Goal: Transaction & Acquisition: Purchase product/service

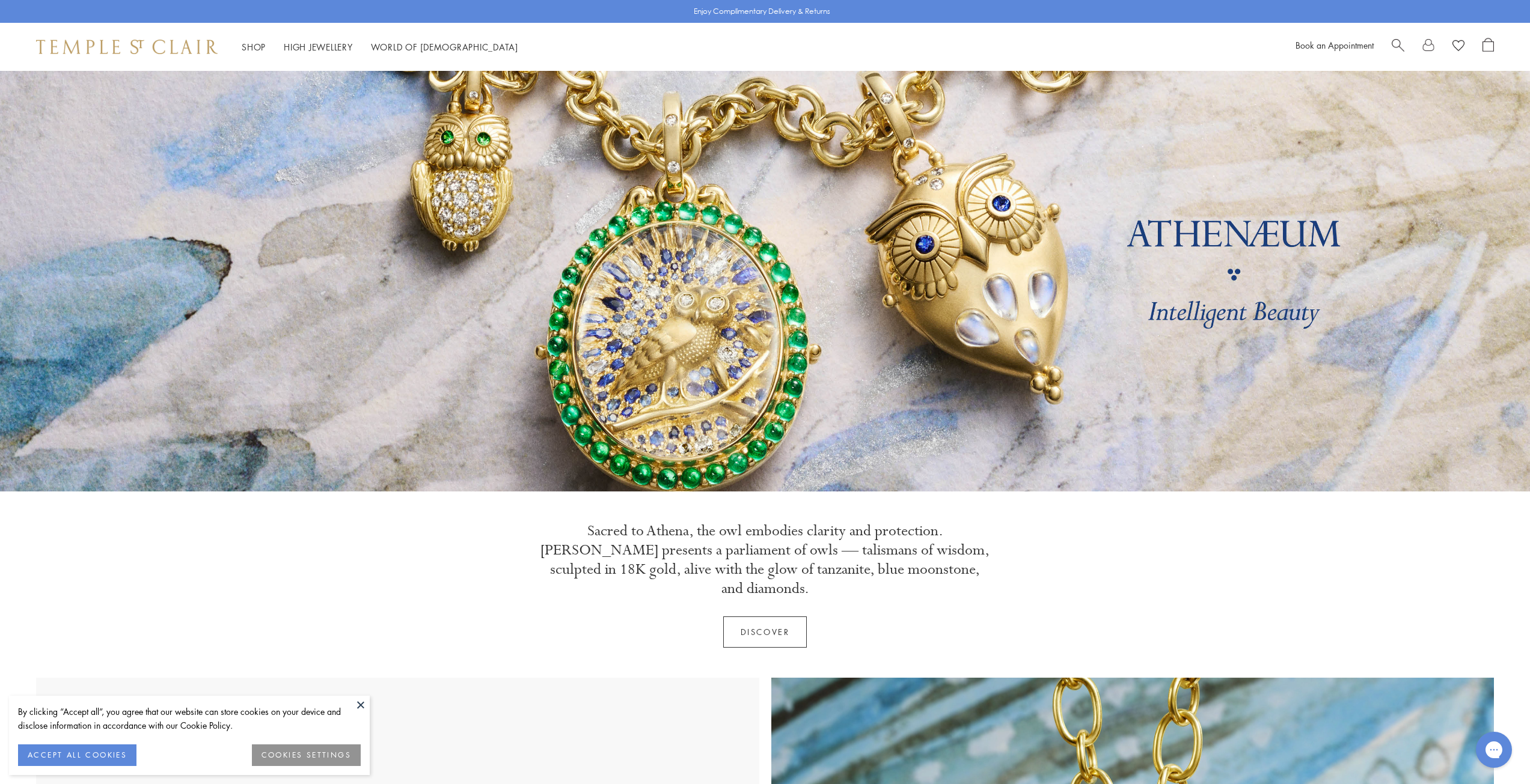
click at [771, 617] on link "Discover" at bounding box center [765, 632] width 84 height 31
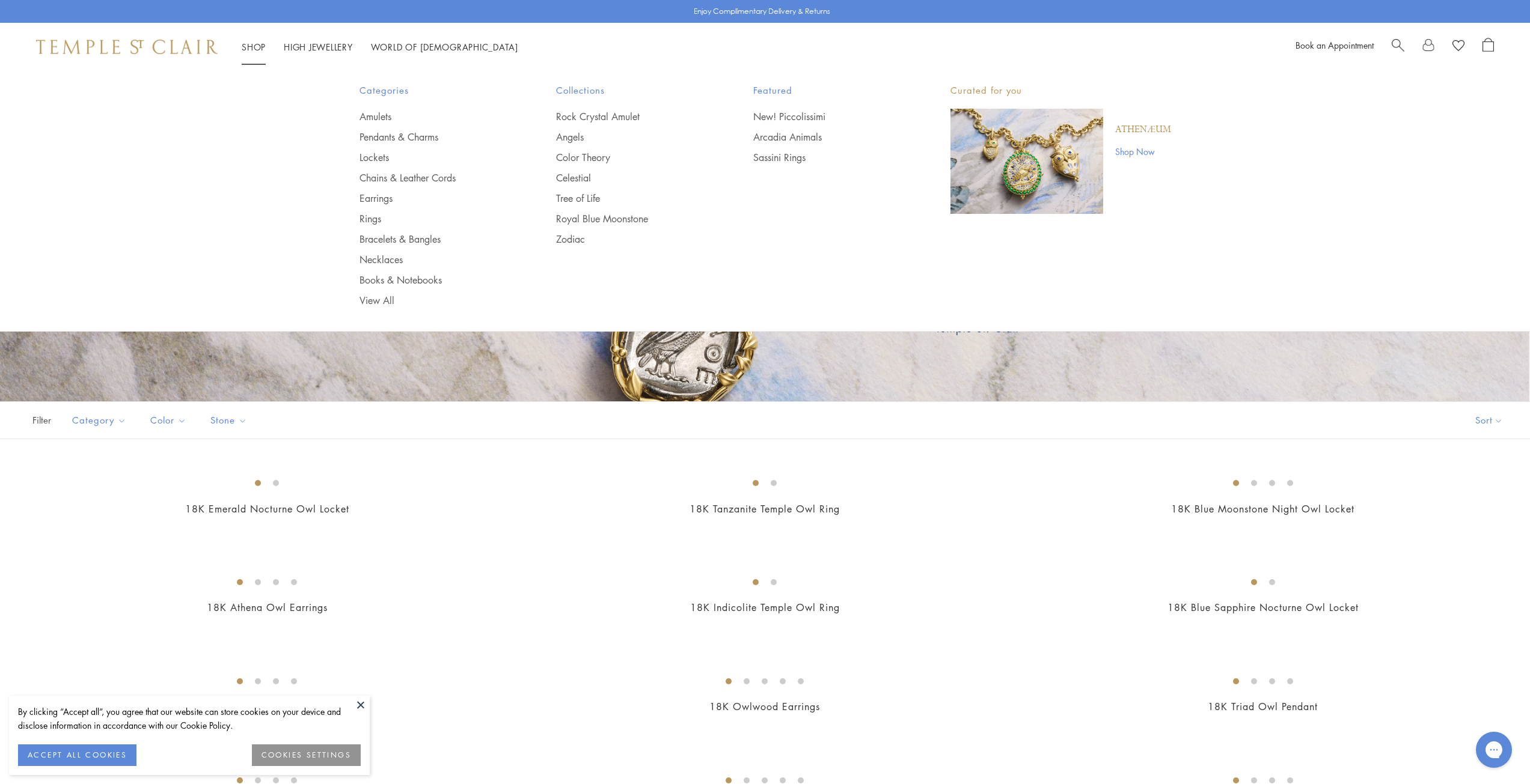
click at [261, 51] on li "Shop Shop Categories Amulets Pendants & Charms Lockets Chains & Leather Cords E…" at bounding box center [254, 47] width 24 height 15
click at [385, 111] on link "Amulets" at bounding box center [433, 117] width 149 height 13
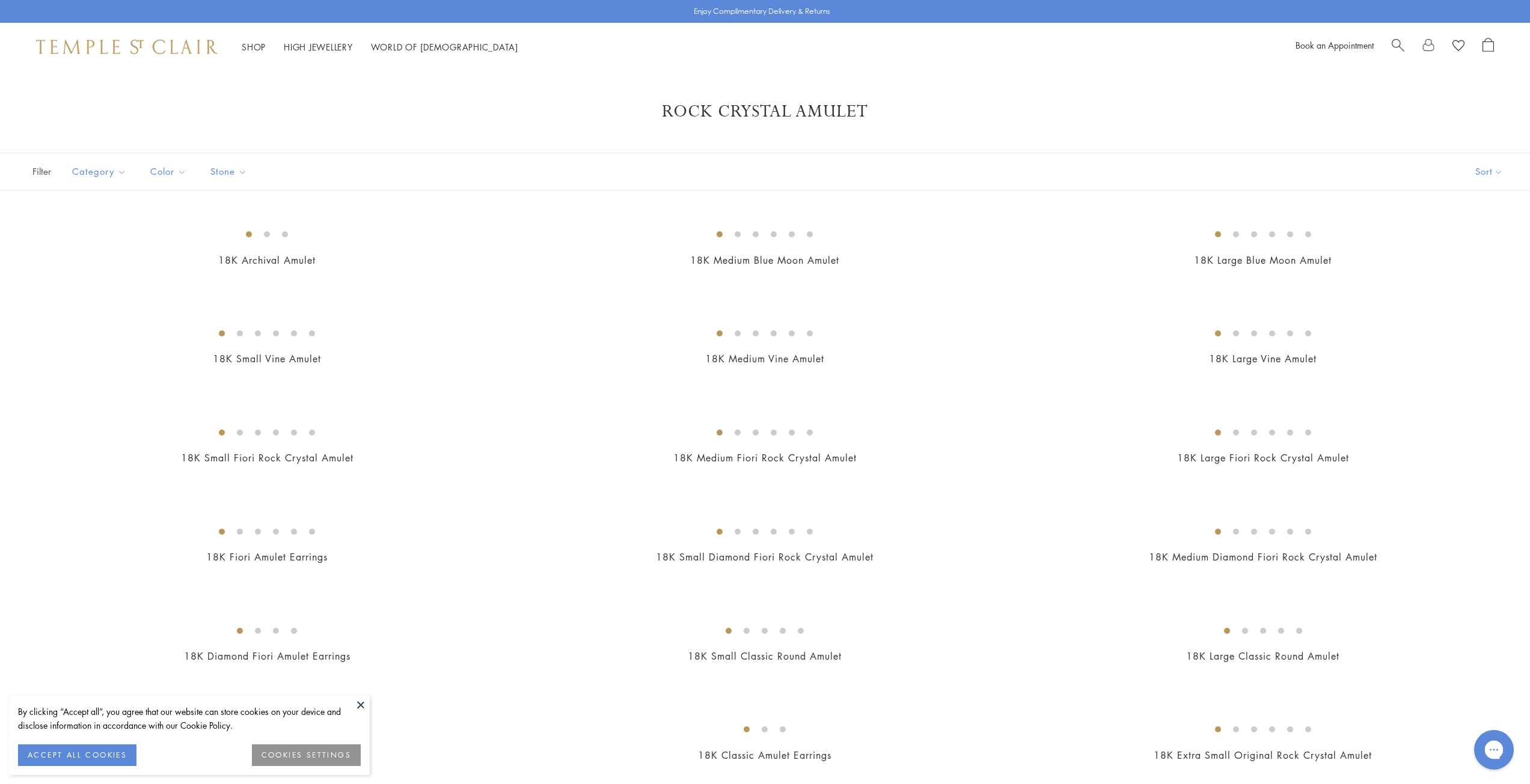
click at [1497, 752] on icon "Gorgias live chat" at bounding box center [1493, 749] width 13 height 13
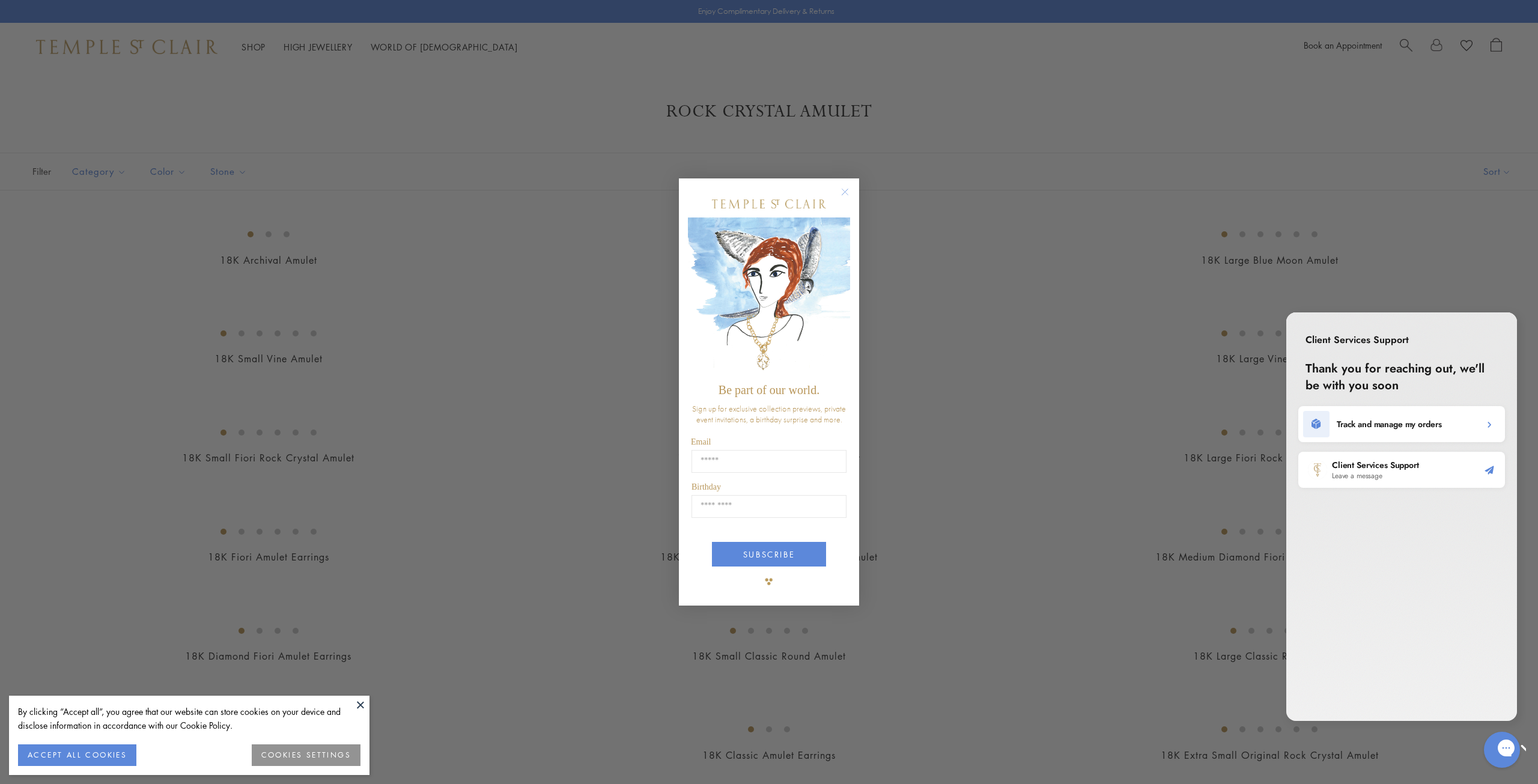
click at [1477, 476] on div "Client Services Support Leave a message" at bounding box center [1402, 470] width 207 height 36
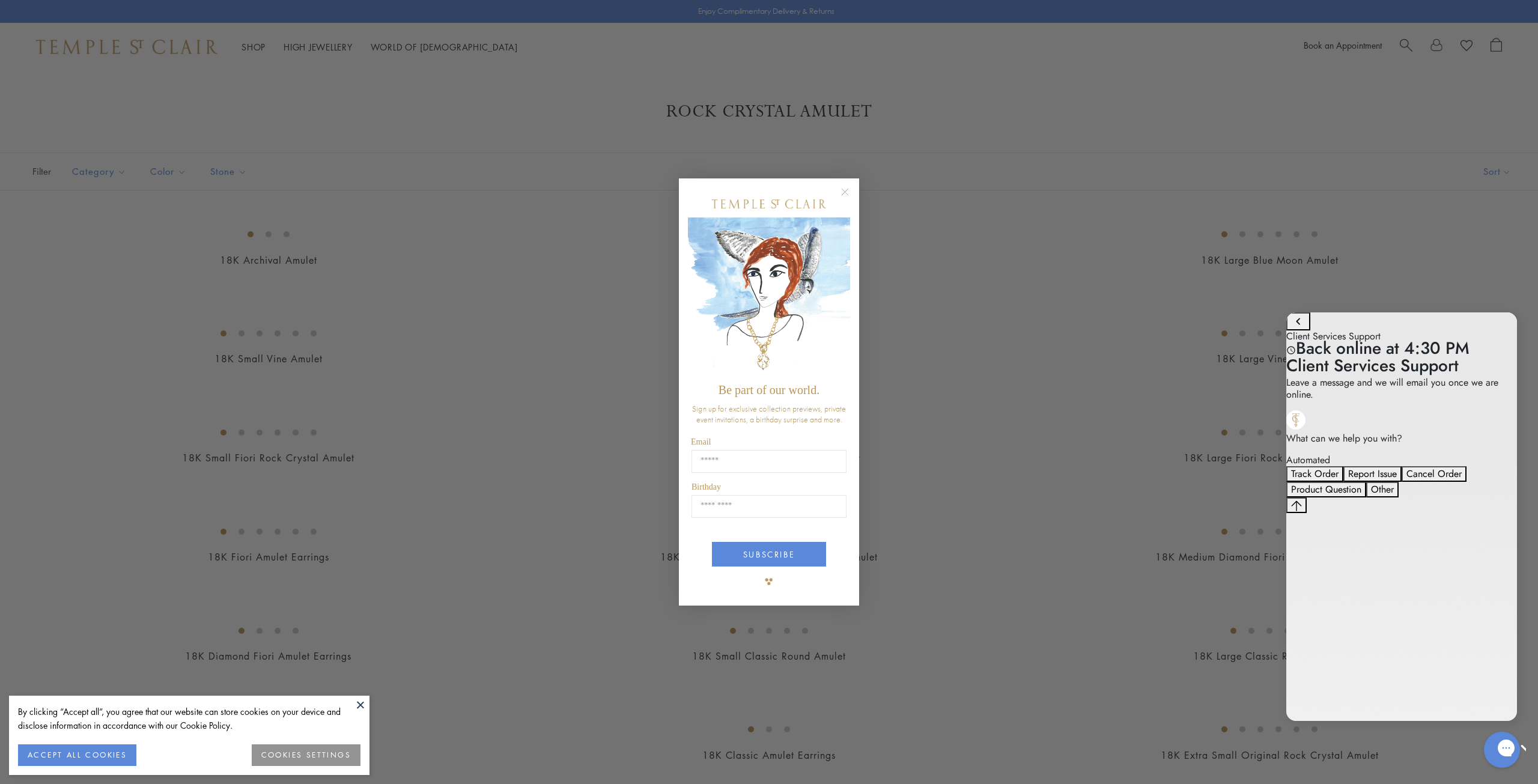
click at [837, 189] on form "Be part of our world. Sign up for exclusive collection previews, private event …" at bounding box center [769, 392] width 180 height 428
click at [842, 188] on circle "Close dialog" at bounding box center [845, 191] width 15 height 15
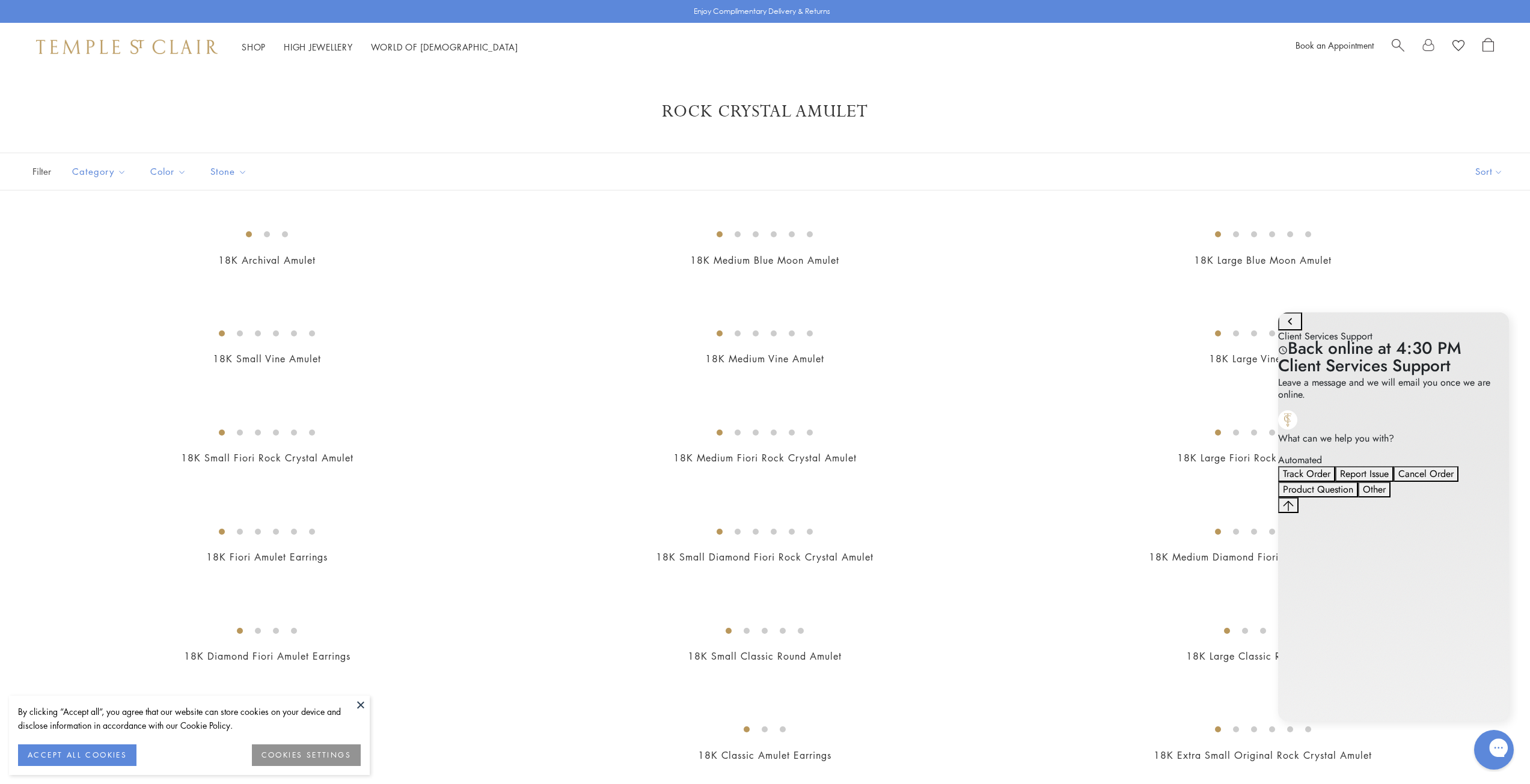
click at [1529, 754] on icon "Gorgias live chat" at bounding box center [1541, 747] width 13 height 13
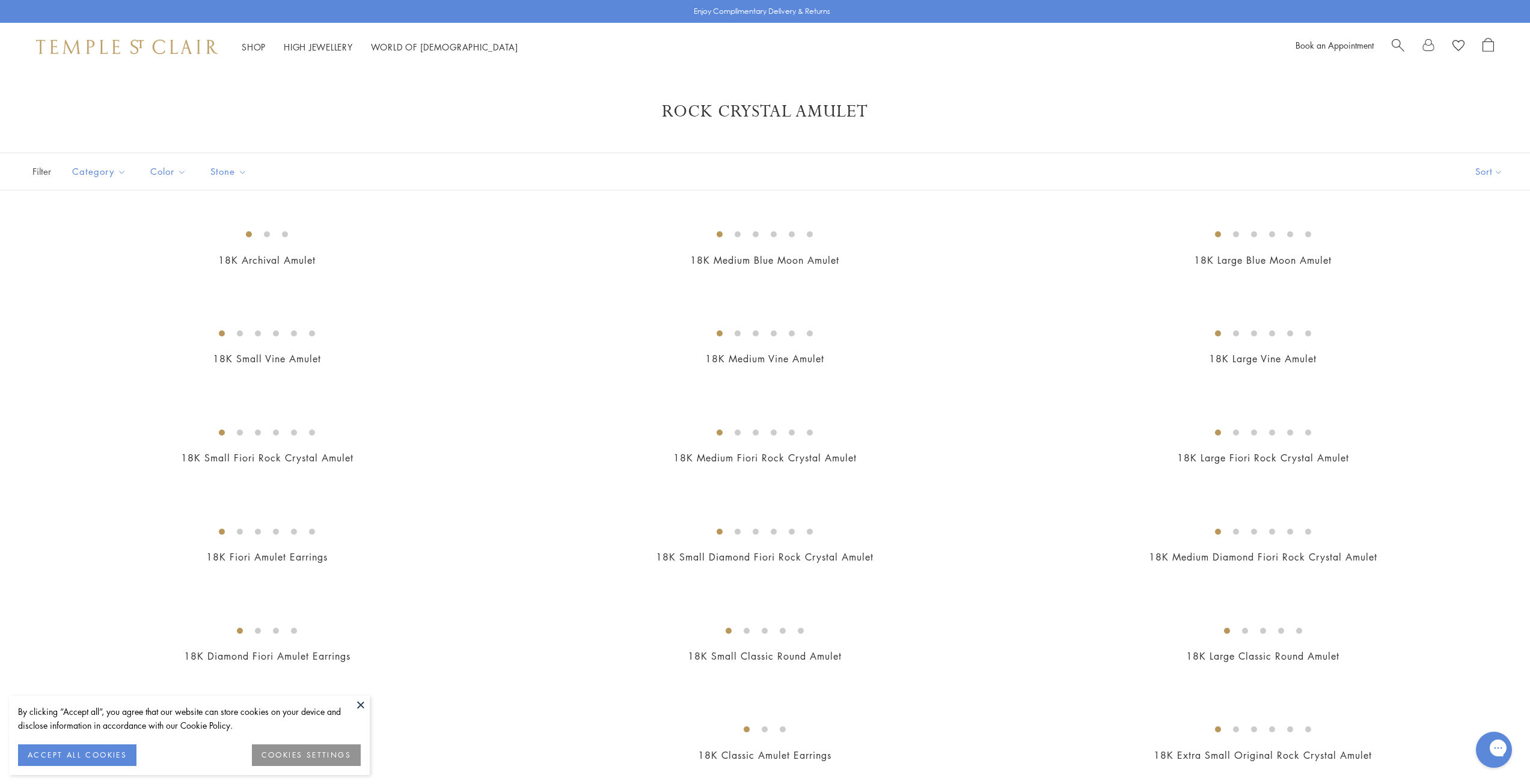
click at [86, 45] on img at bounding box center [127, 47] width 182 height 15
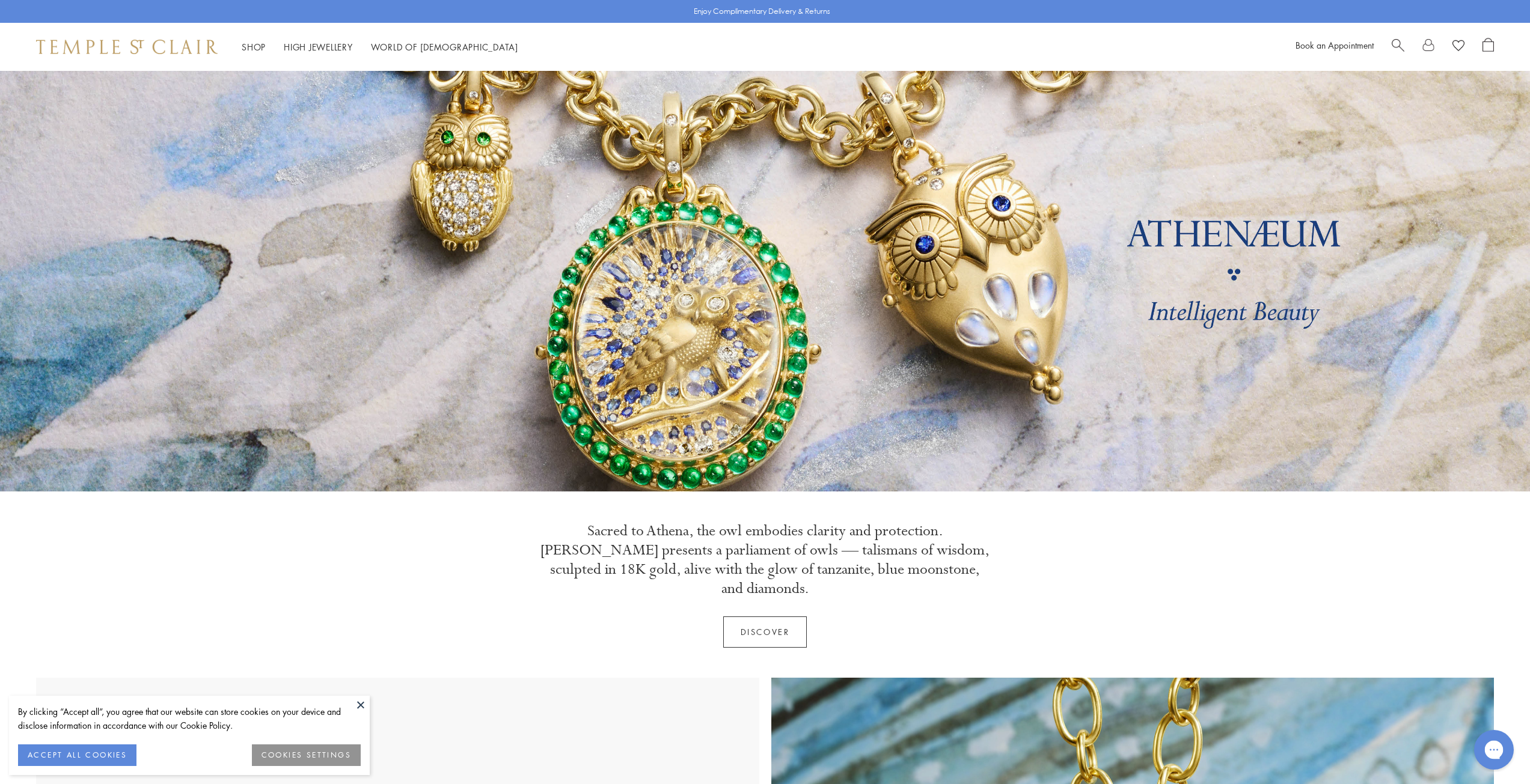
click at [1506, 743] on button "Chat with us" at bounding box center [1493, 749] width 39 height 39
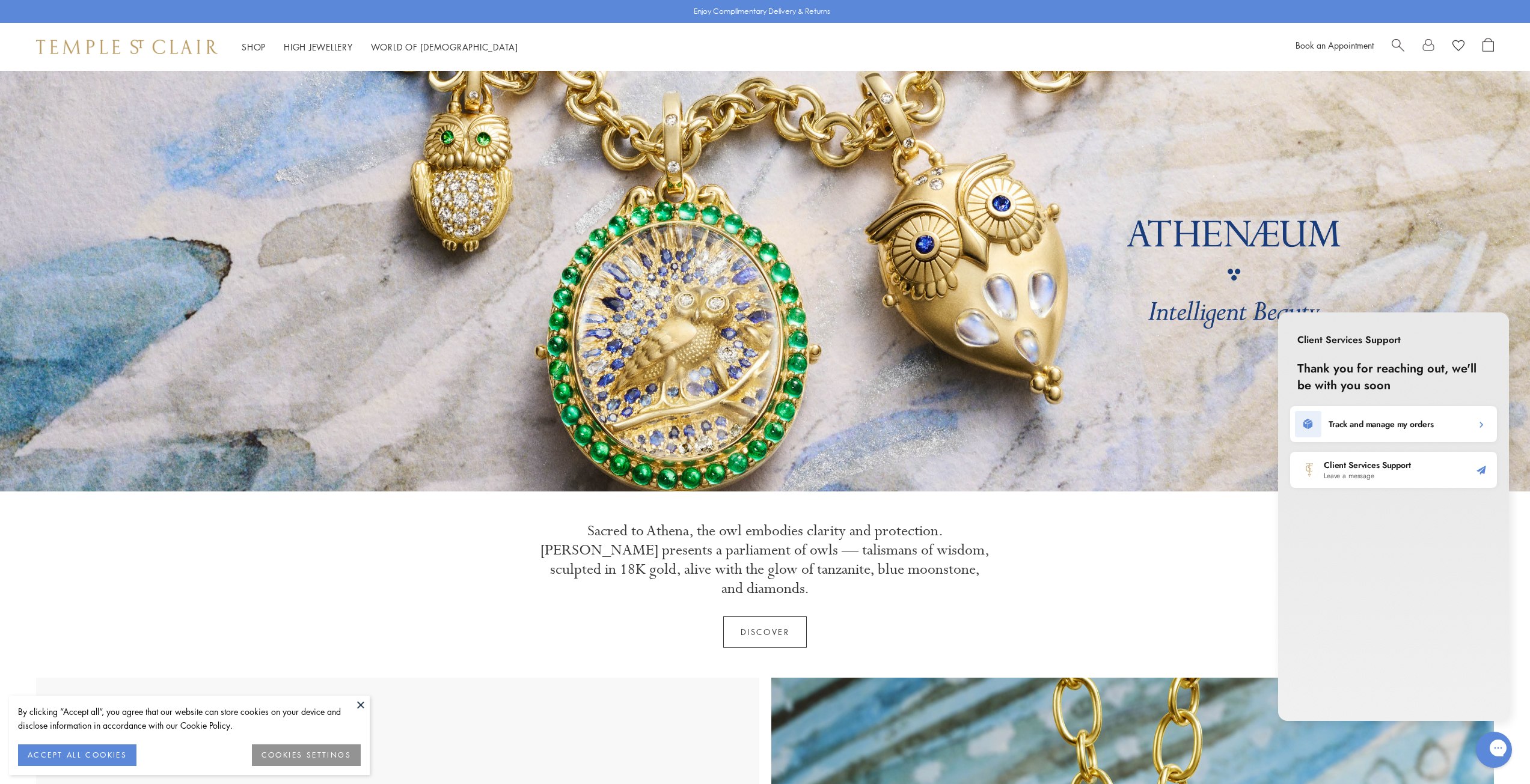
click at [1486, 473] on icon "Start conversation" at bounding box center [1481, 470] width 12 height 12
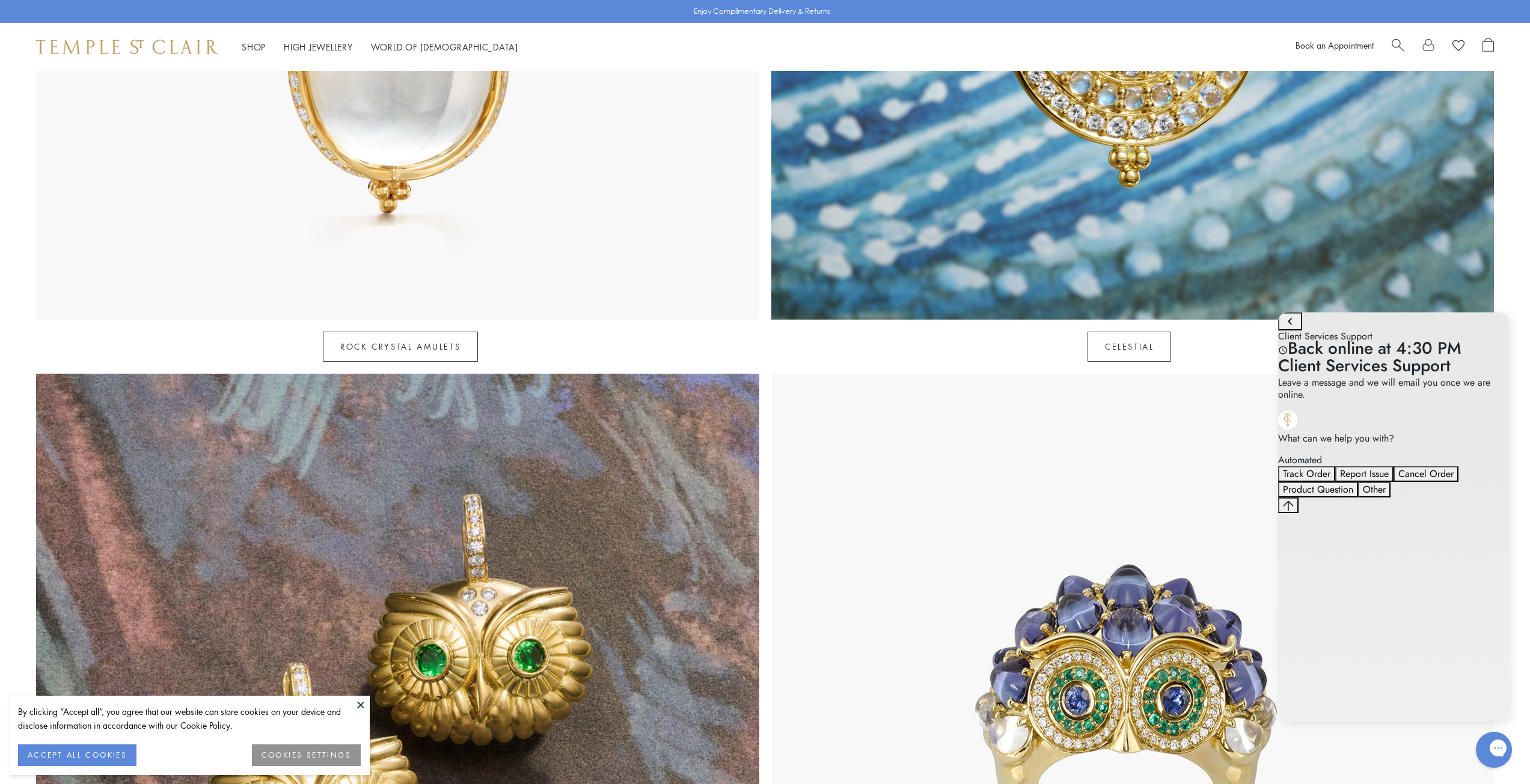
scroll to position [1082, 0]
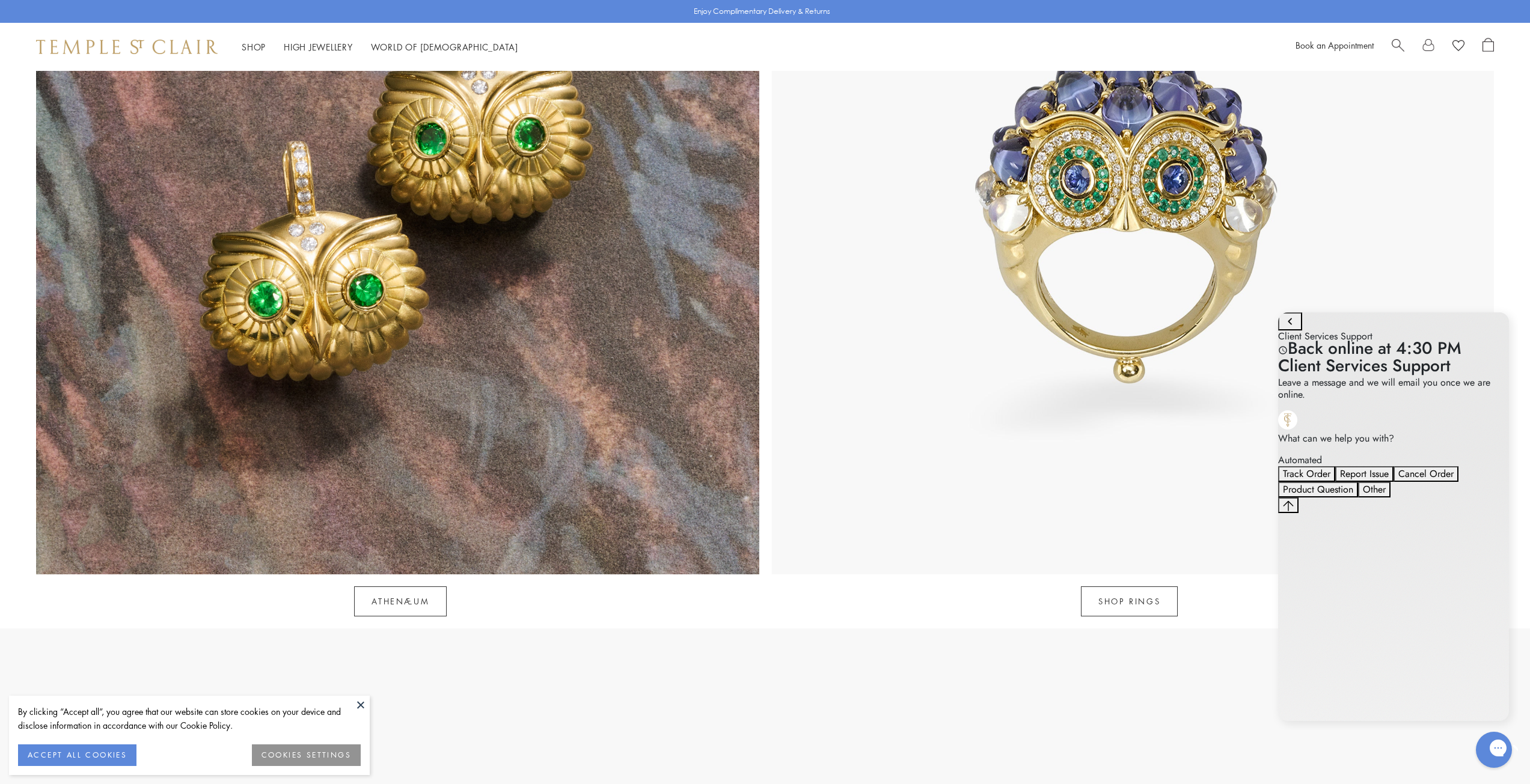
scroll to position [1742, 0]
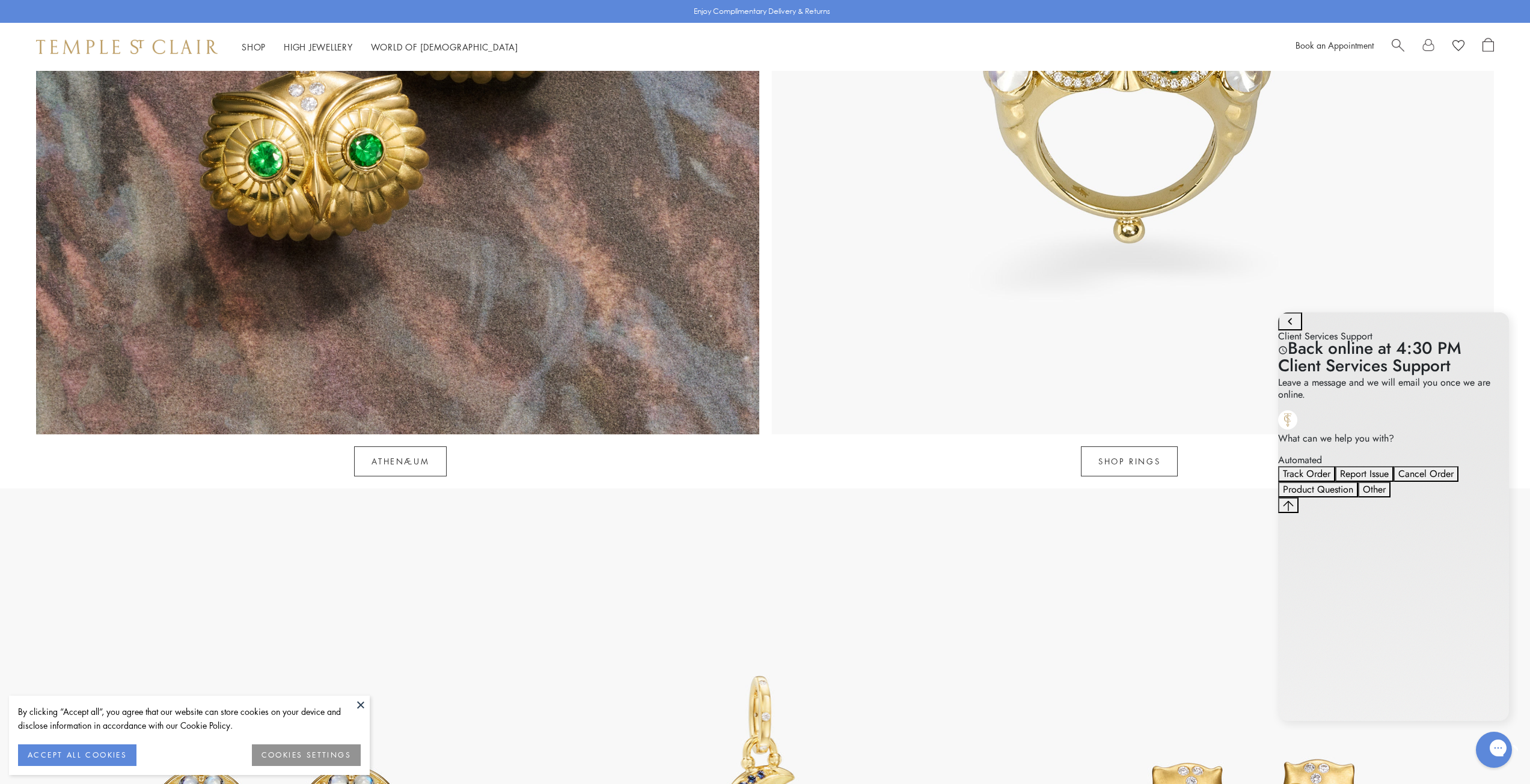
click at [924, 434] on div "SHOP RINGS" at bounding box center [1129, 455] width 729 height 42
click at [1118, 450] on link "SHOP RINGS" at bounding box center [1129, 461] width 97 height 30
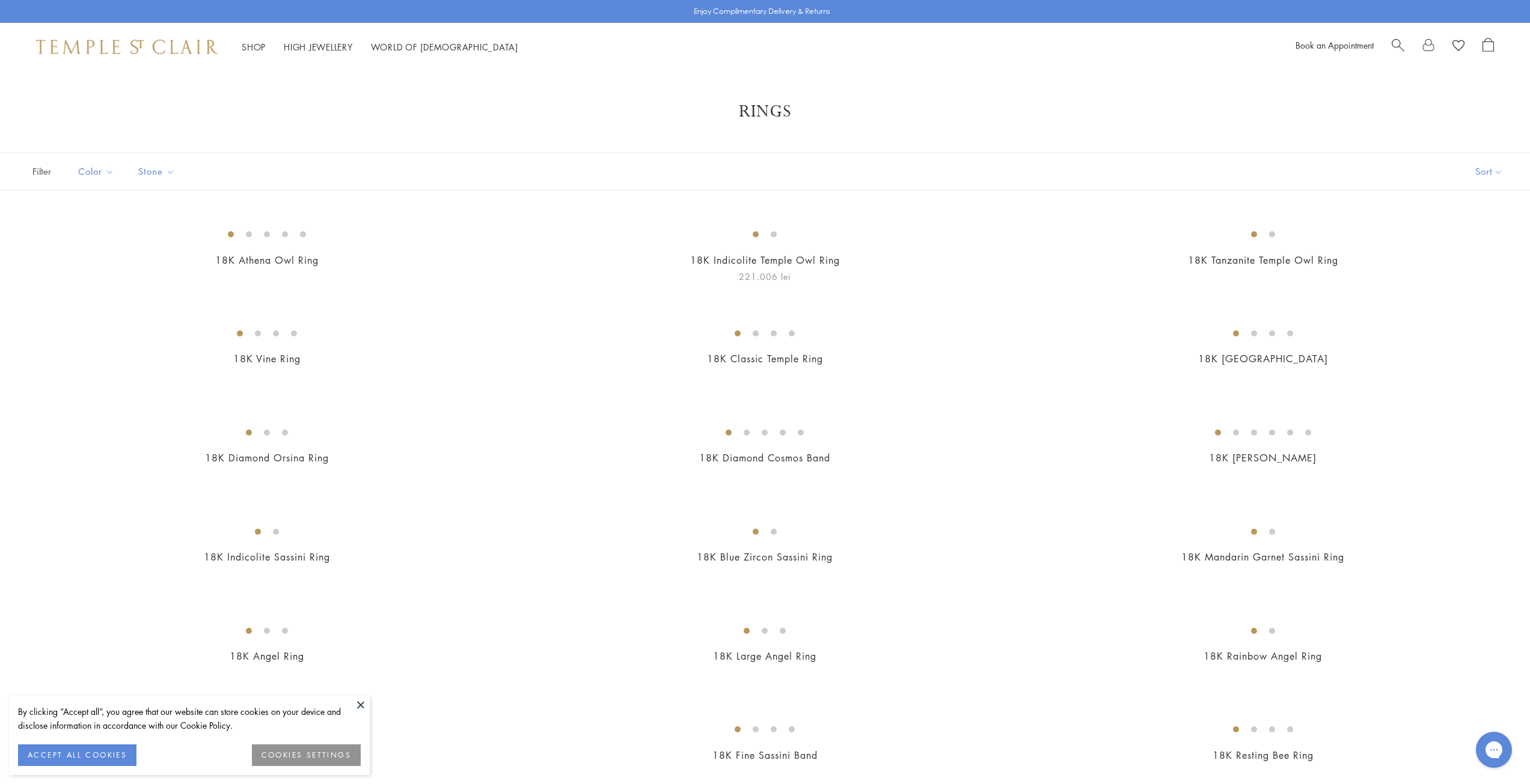
drag, startPoint x: 522, startPoint y: 403, endPoint x: 541, endPoint y: 327, distance: 78.3
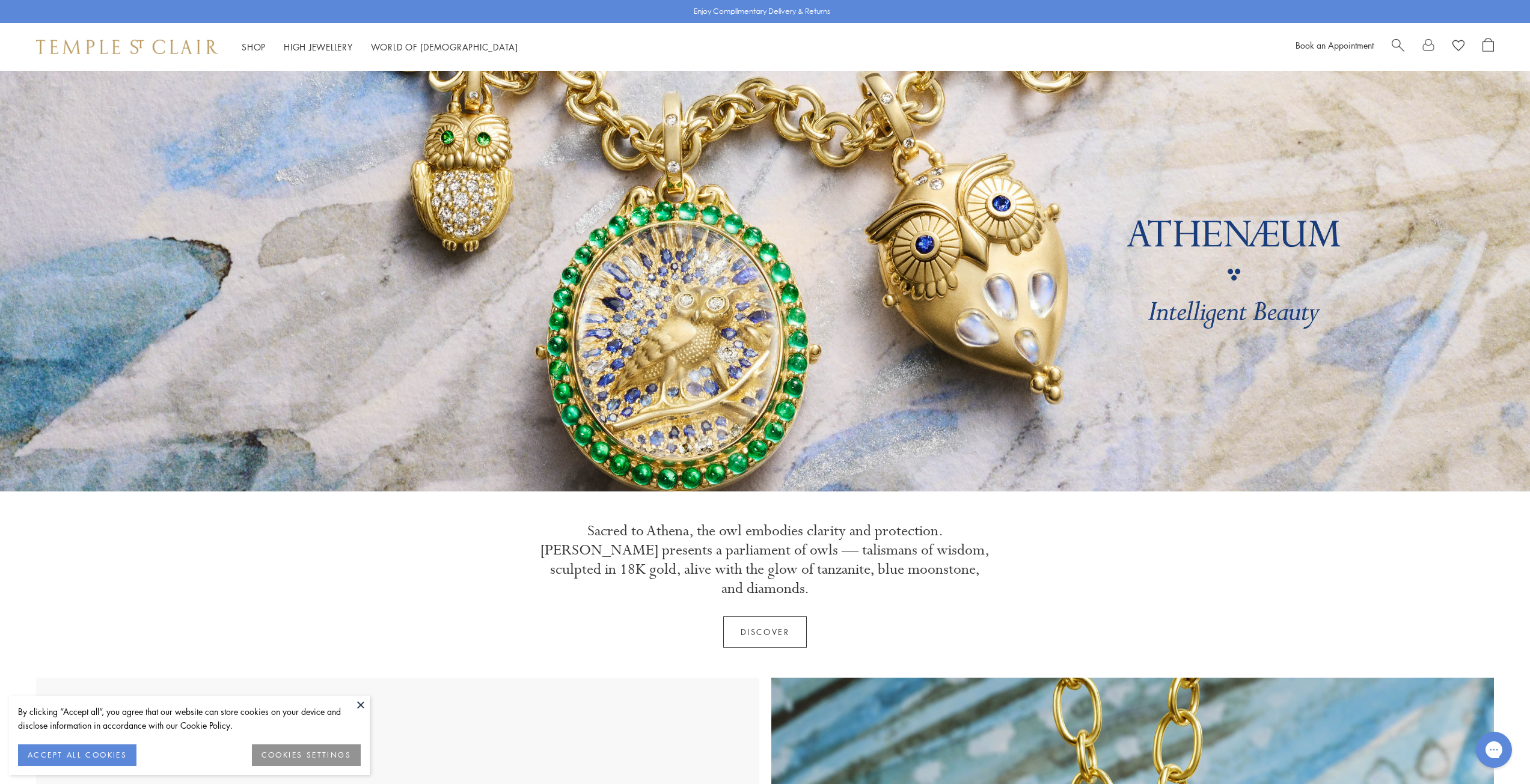
click at [367, 709] on button at bounding box center [360, 705] width 18 height 18
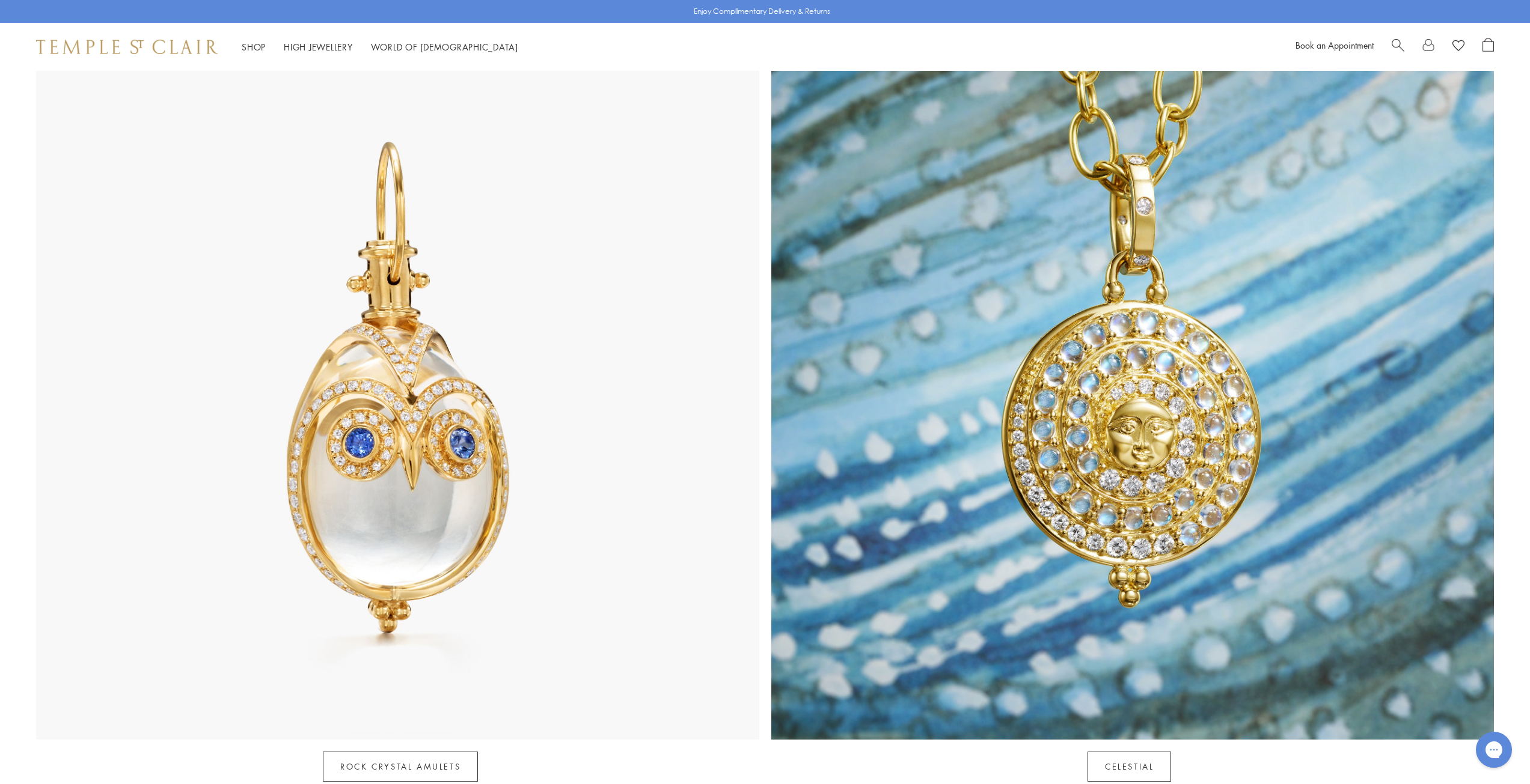
drag, startPoint x: 581, startPoint y: 496, endPoint x: 564, endPoint y: 671, distance: 175.8
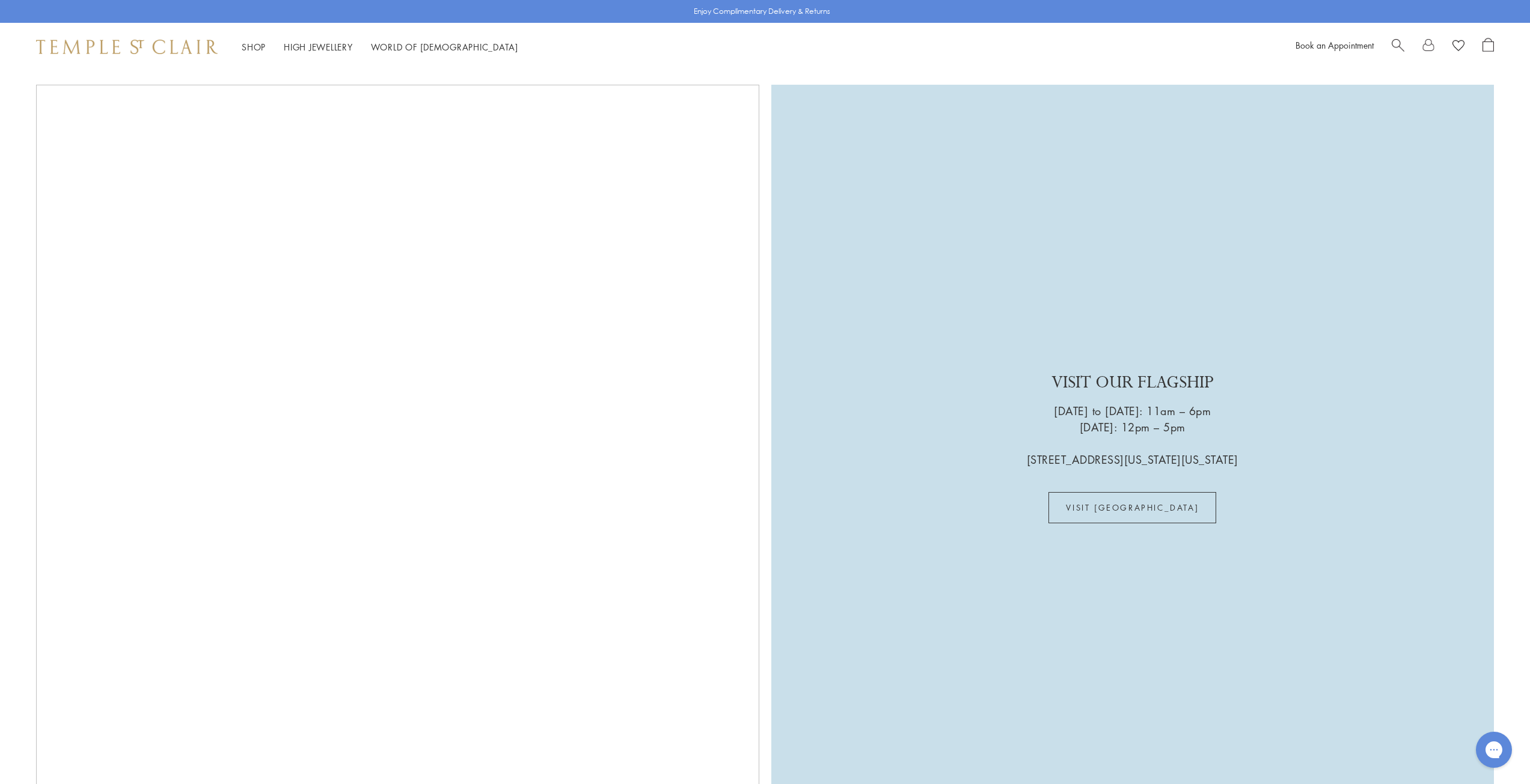
scroll to position [4515, 0]
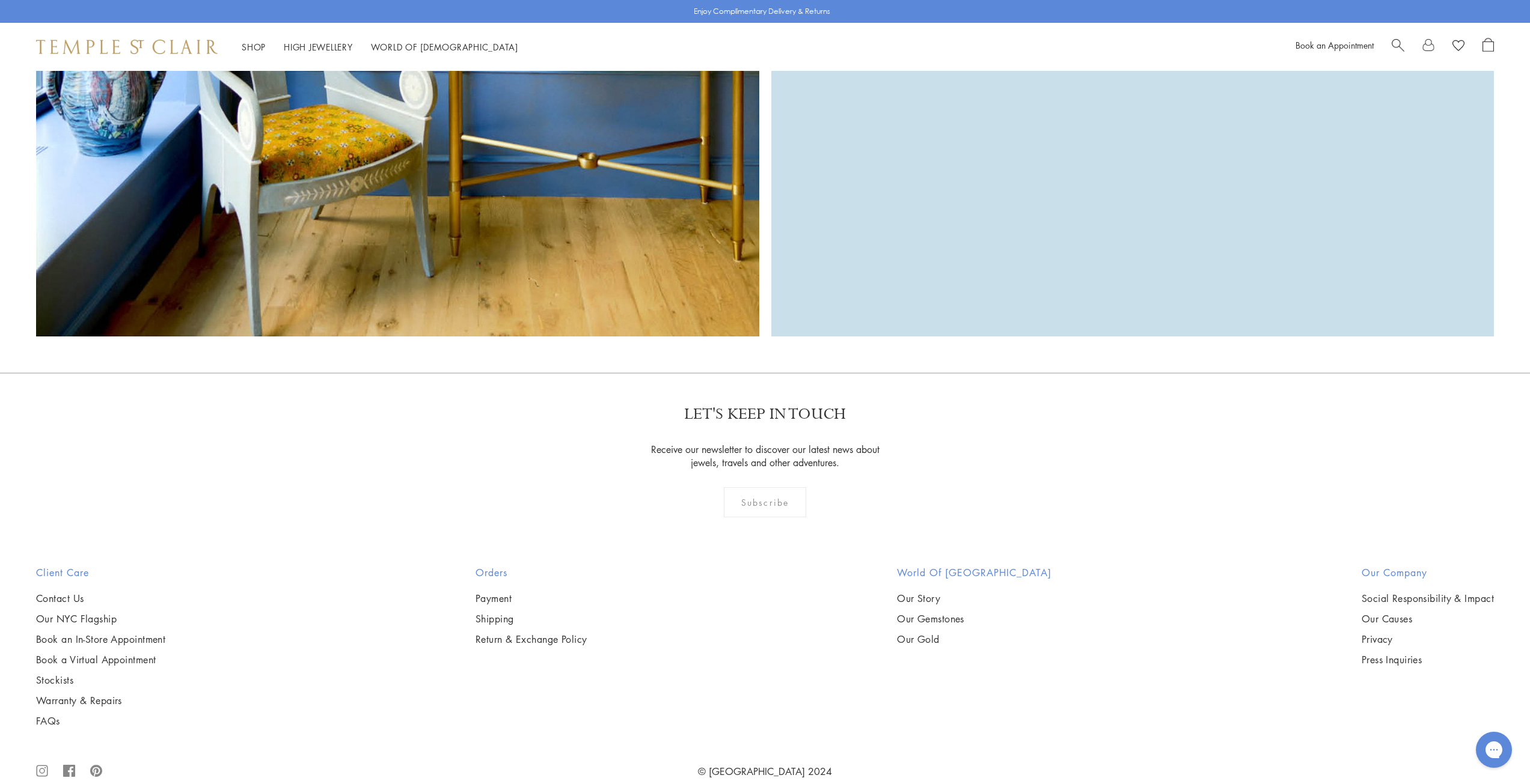
drag, startPoint x: 882, startPoint y: 601, endPoint x: 773, endPoint y: 703, distance: 149.3
